Goal: Browse casually

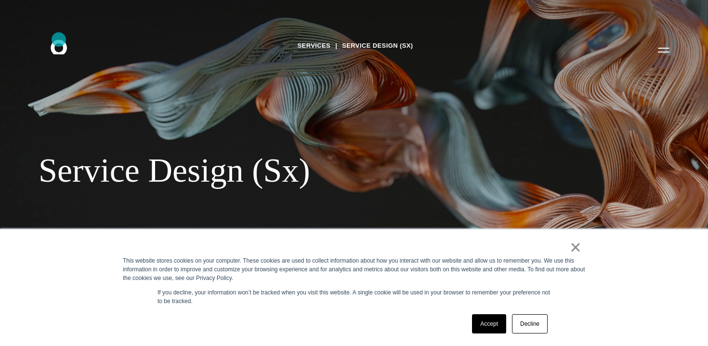
click at [59, 40] on icon ".st0{display:none;} .st1{display:inline;} .st2{font-family:'HelveticaNeue-Mediu…" at bounding box center [66, 49] width 62 height 25
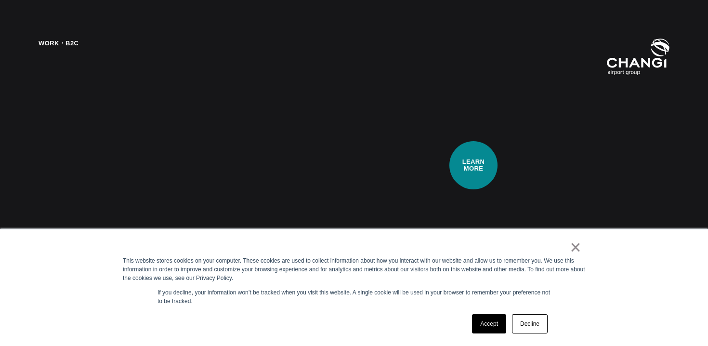
scroll to position [1415, 0]
click at [474, 165] on div "Work・B2C Enabling World-Class Omnichannel Experiences Learn how we implemented …" at bounding box center [354, 173] width 708 height 346
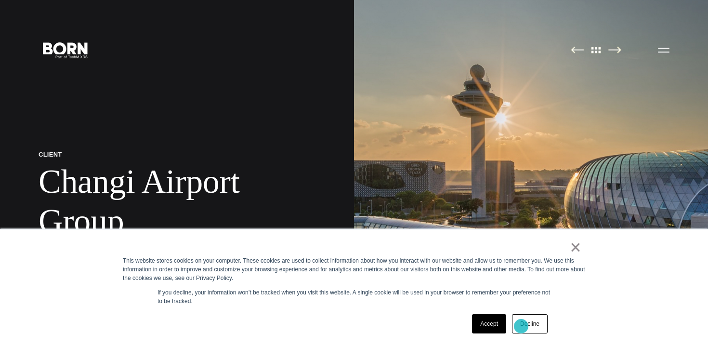
click at [521, 326] on link "Decline" at bounding box center [530, 323] width 36 height 19
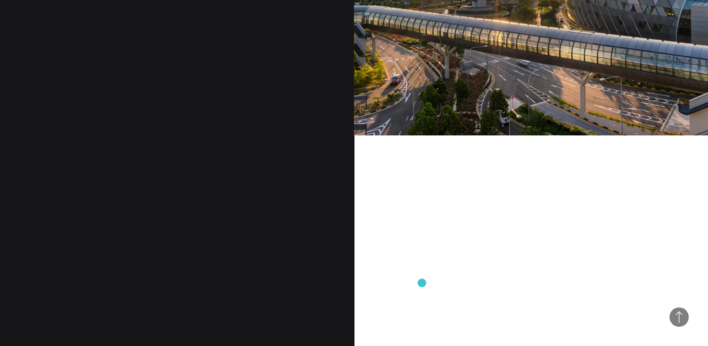
scroll to position [691, 0]
